Goal: Task Accomplishment & Management: Manage account settings

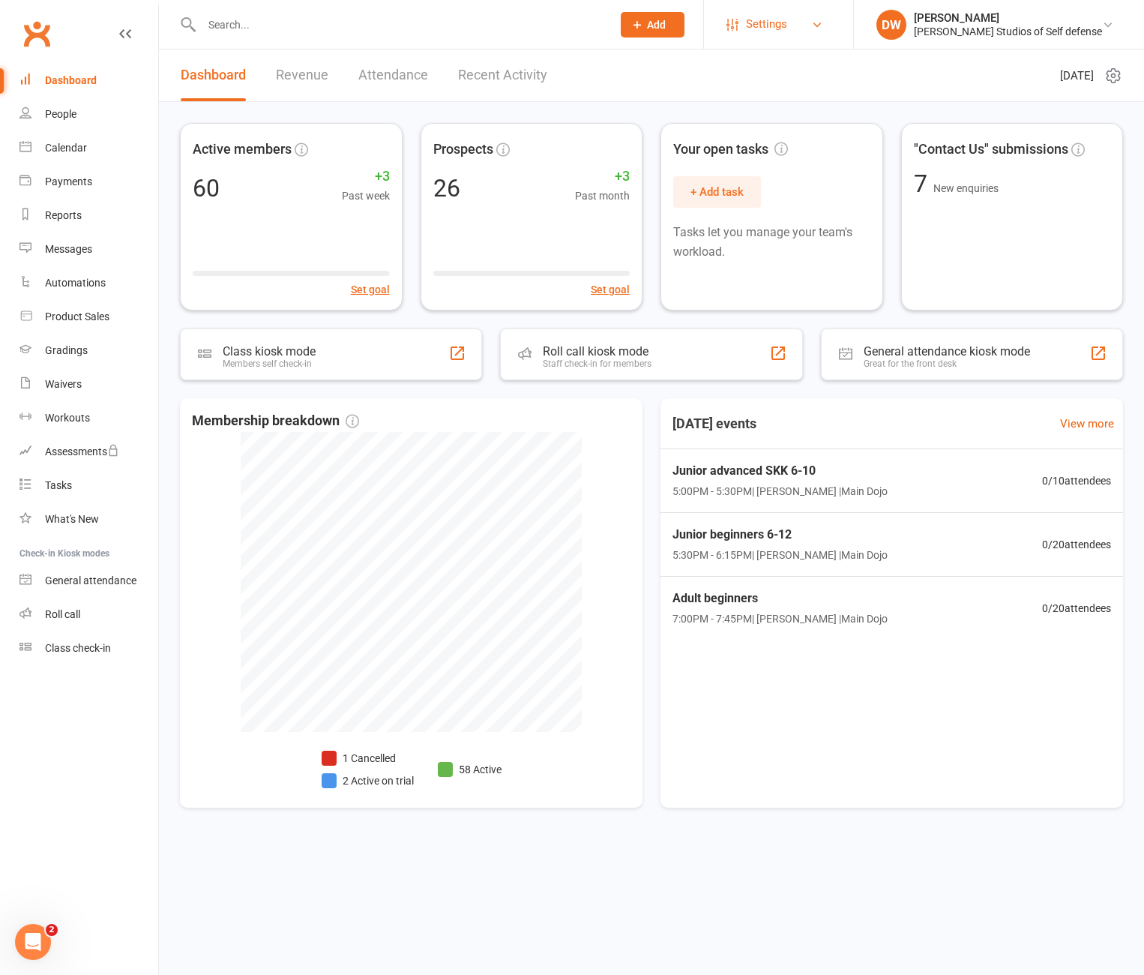
click at [787, 23] on span "Settings" at bounding box center [766, 24] width 41 height 34
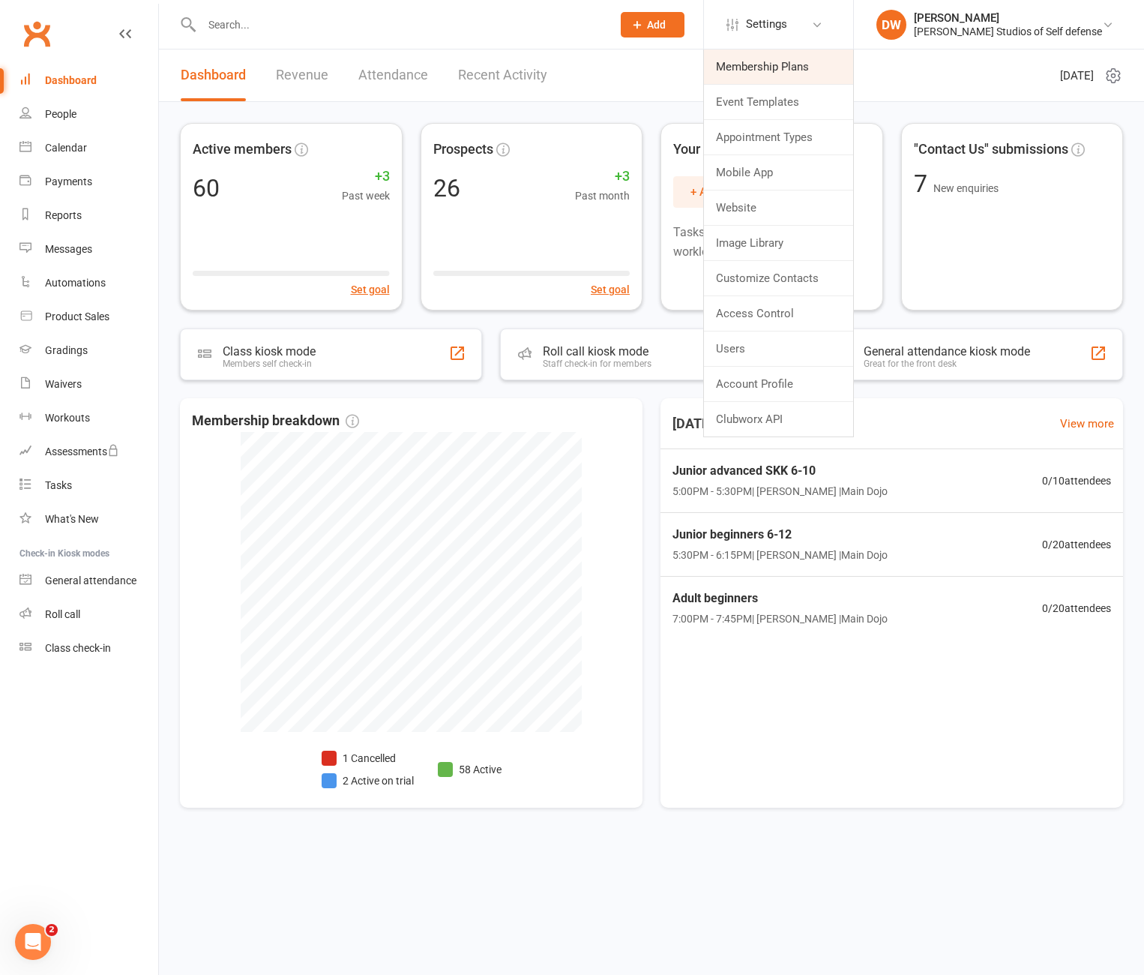
click at [810, 62] on link "Membership Plans" at bounding box center [778, 66] width 149 height 34
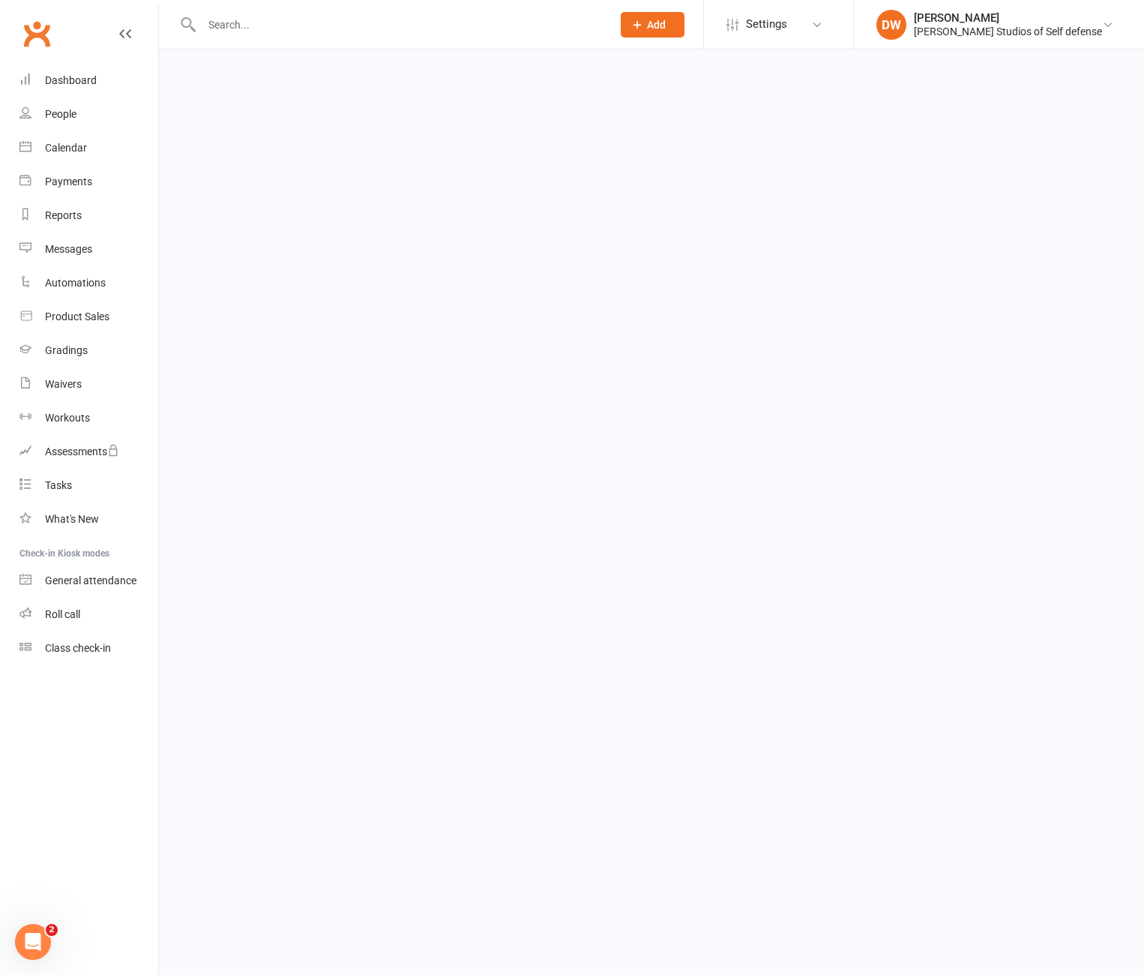
select select "100"
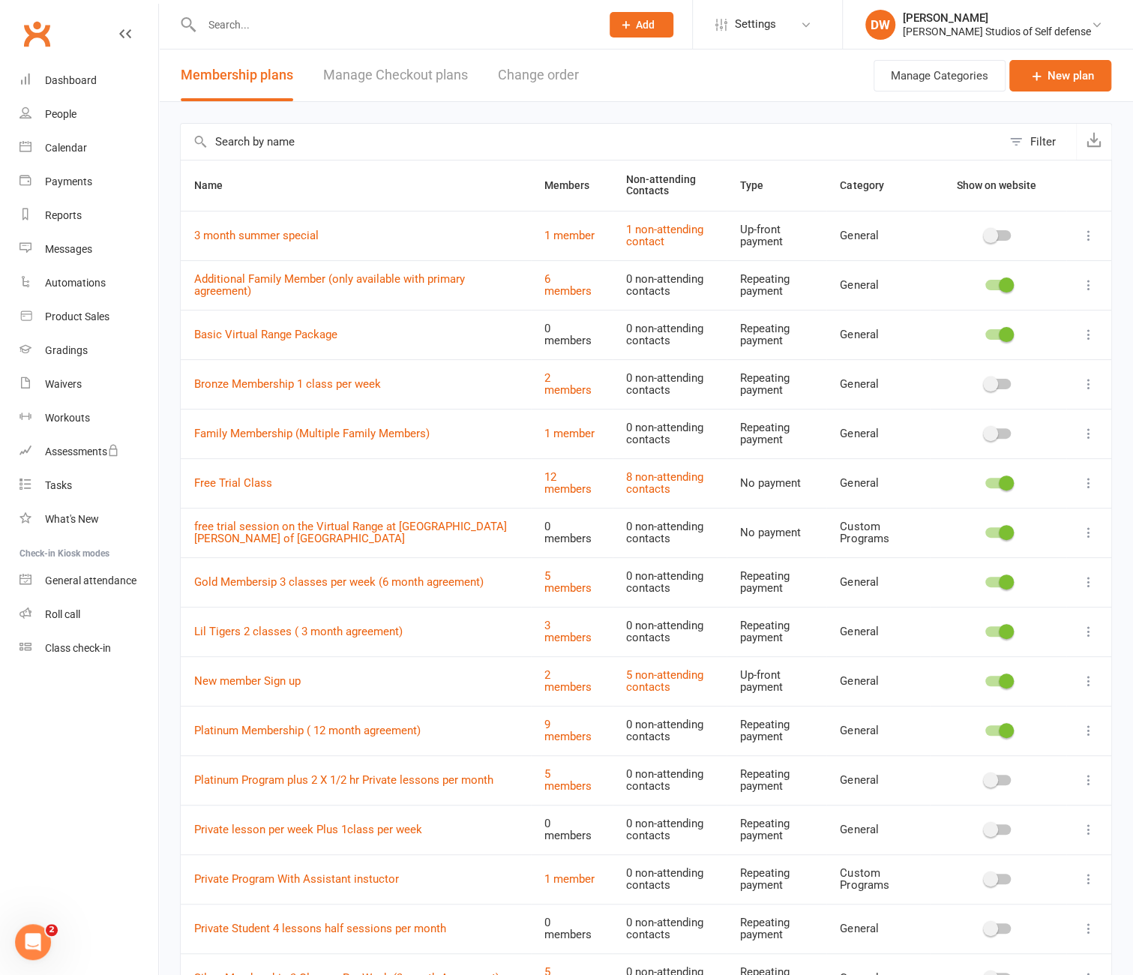
click at [1090, 677] on icon at bounding box center [1088, 680] width 15 height 15
click at [964, 713] on link "Edit" at bounding box center [1011, 707] width 148 height 30
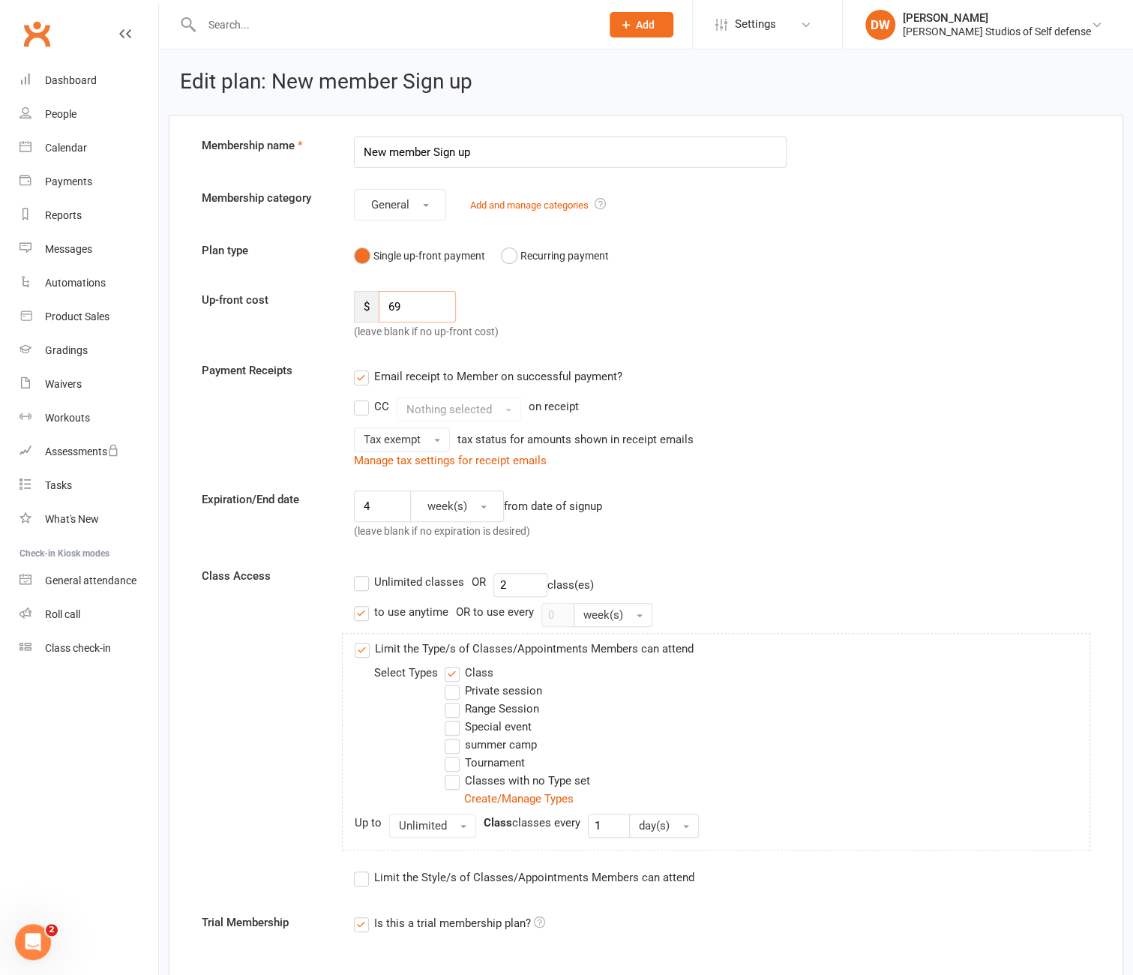
click at [388, 308] on input "69" at bounding box center [418, 306] width 78 height 31
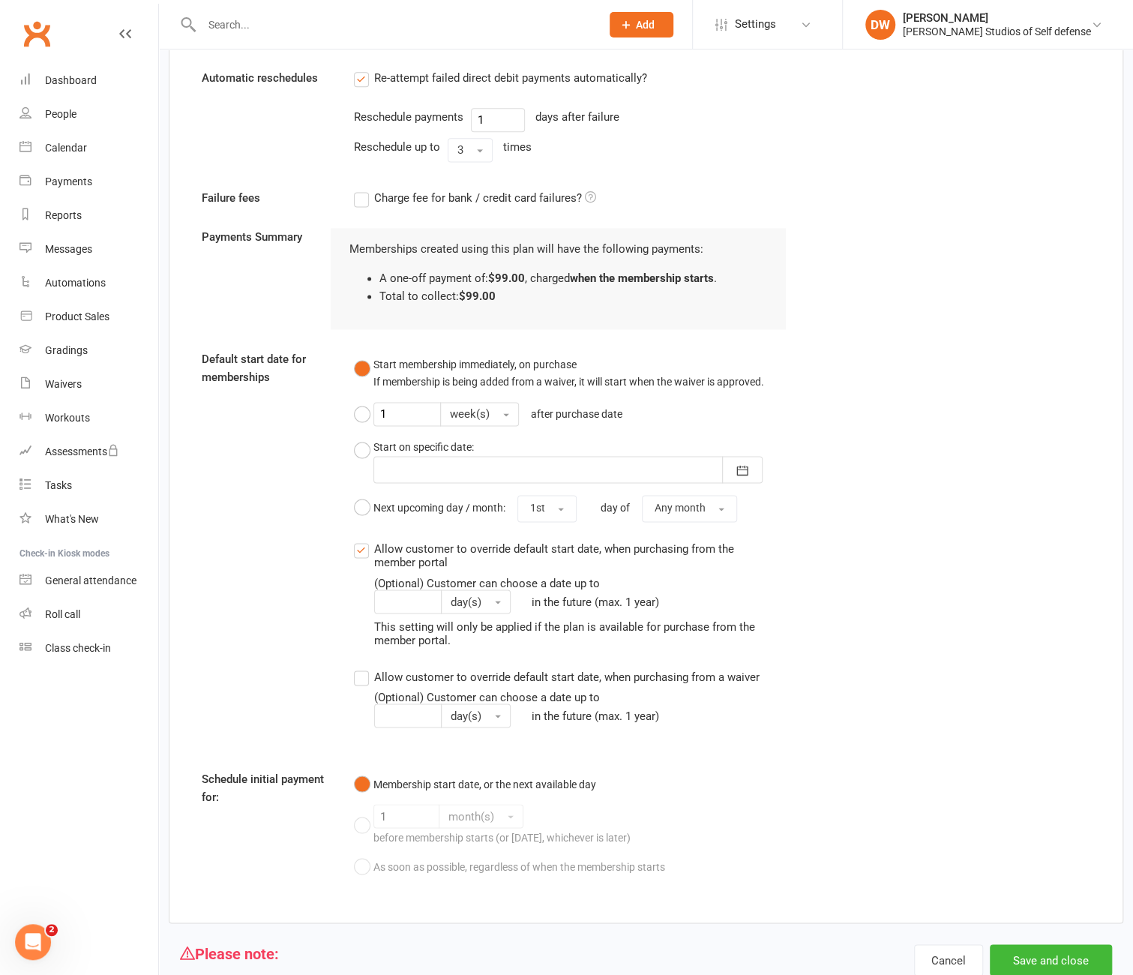
scroll to position [1177, 0]
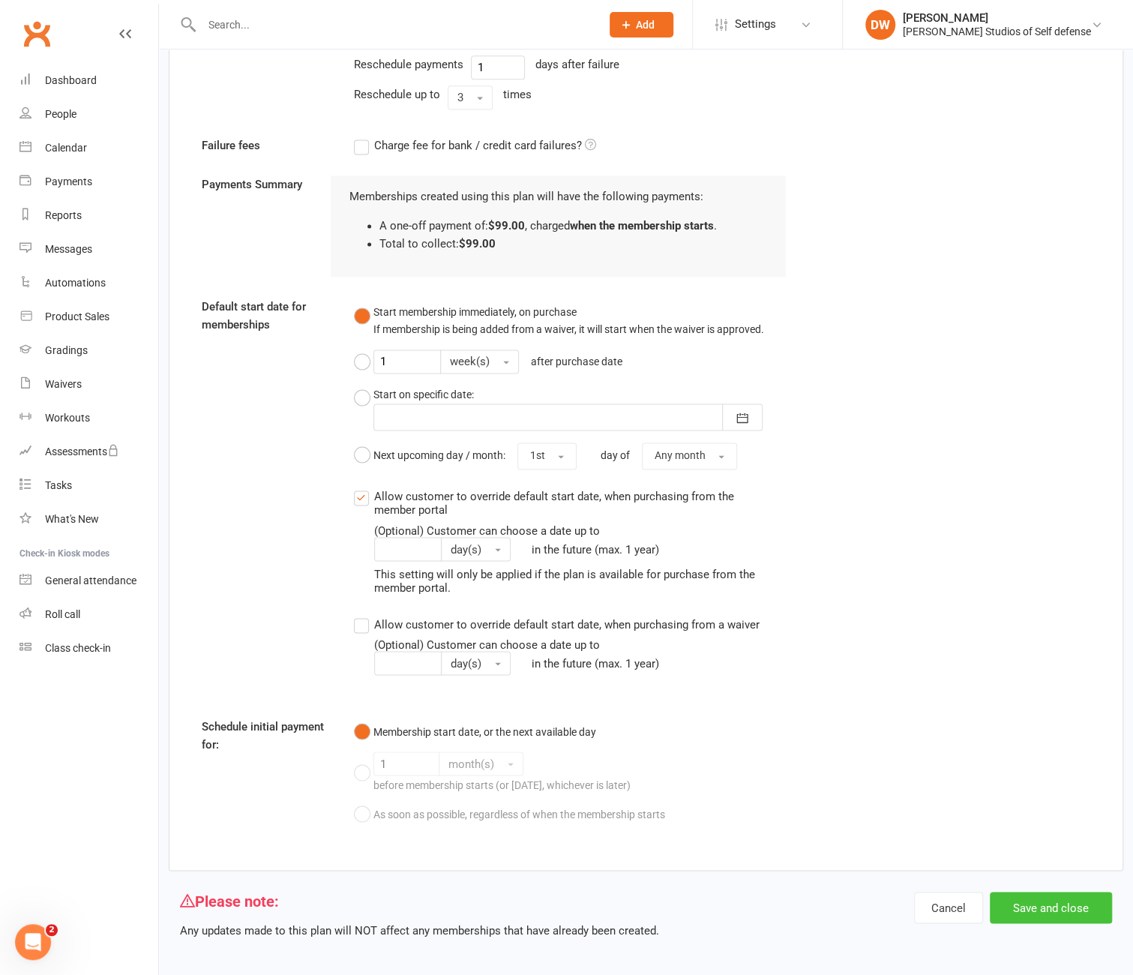
type input "99"
click at [1048, 901] on button "Save and close" at bounding box center [1051, 907] width 122 height 31
select select "100"
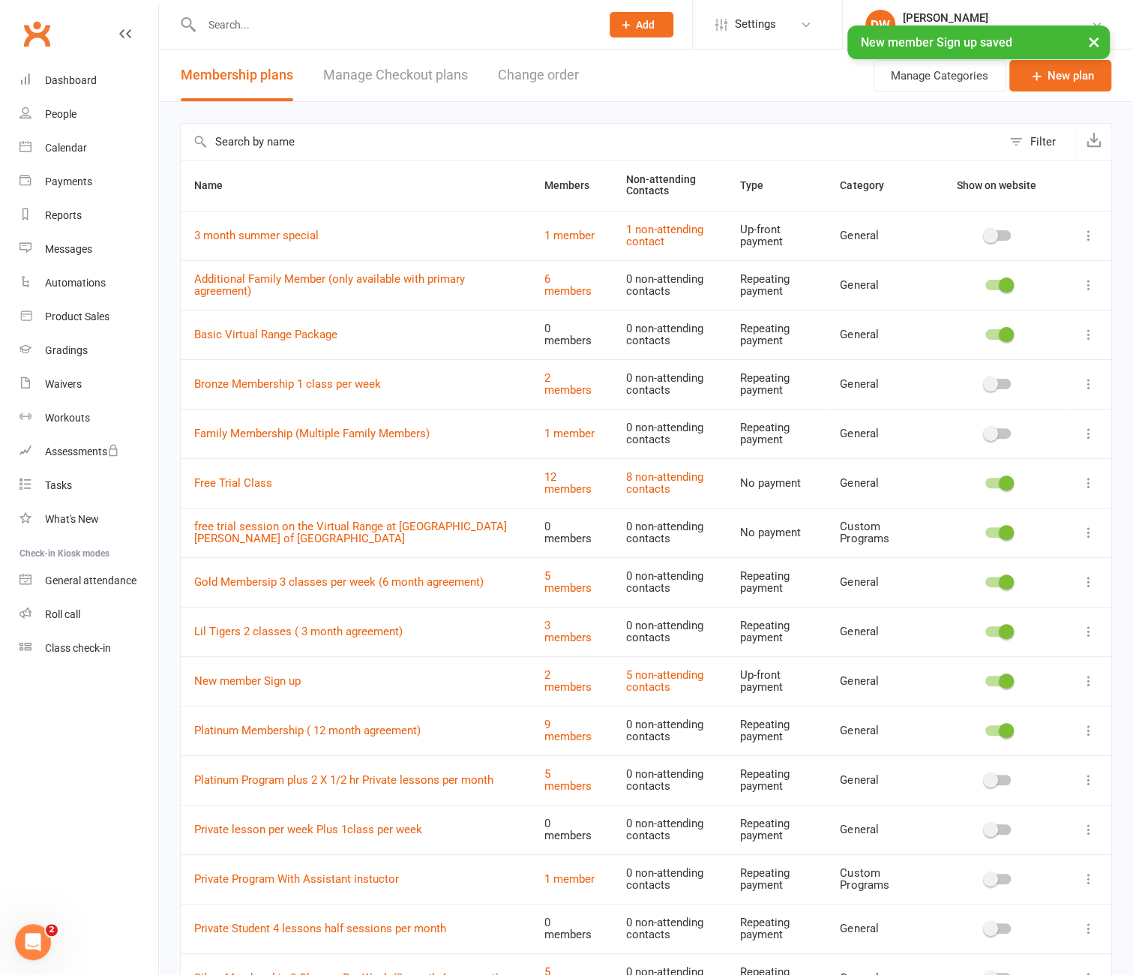
click at [788, 25] on div "× New member Sign up saved" at bounding box center [556, 25] width 1113 height 0
